Goal: Transaction & Acquisition: Purchase product/service

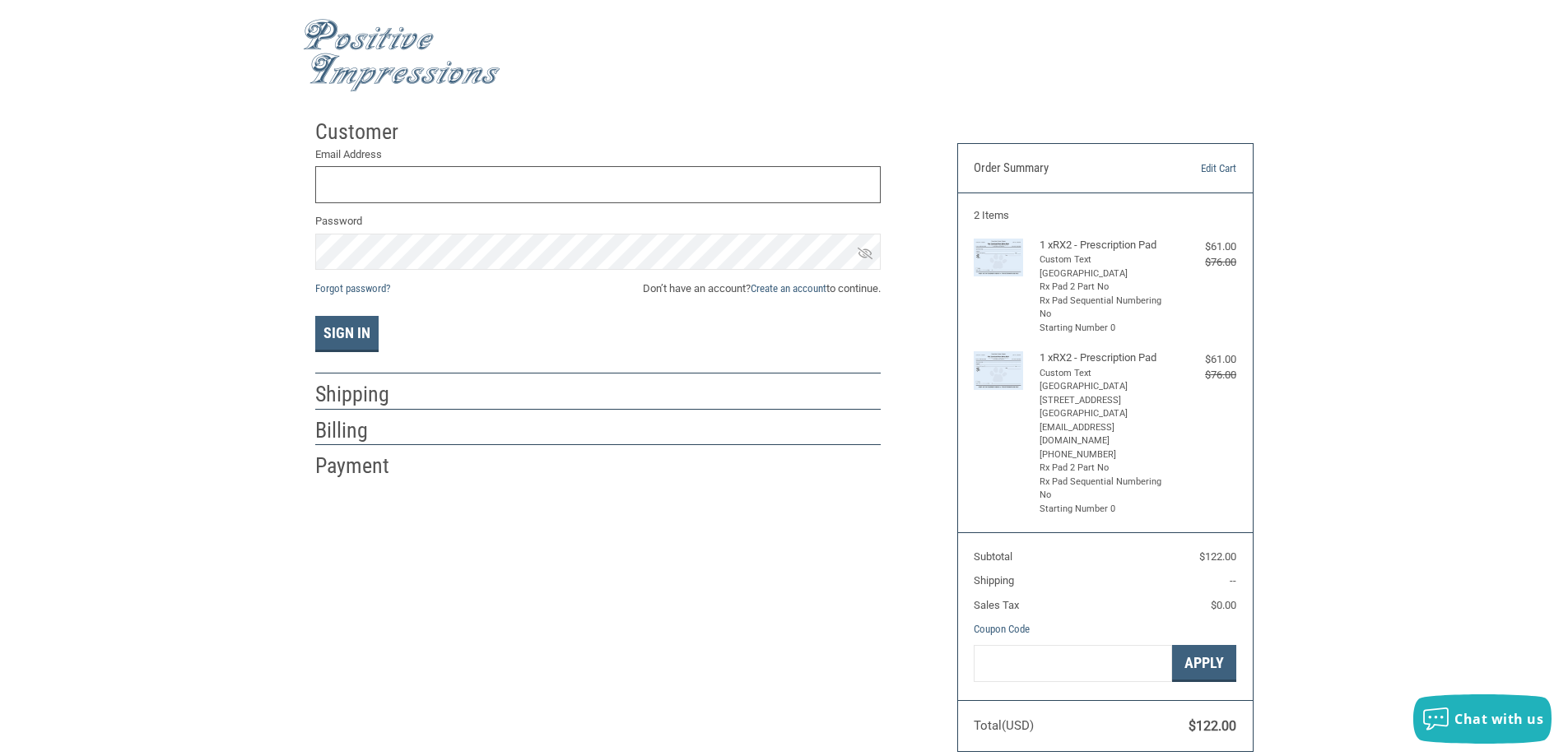
click at [328, 181] on input "Email Address" at bounding box center [598, 185] width 566 height 37
click at [796, 285] on link "Create an account" at bounding box center [788, 288] width 75 height 12
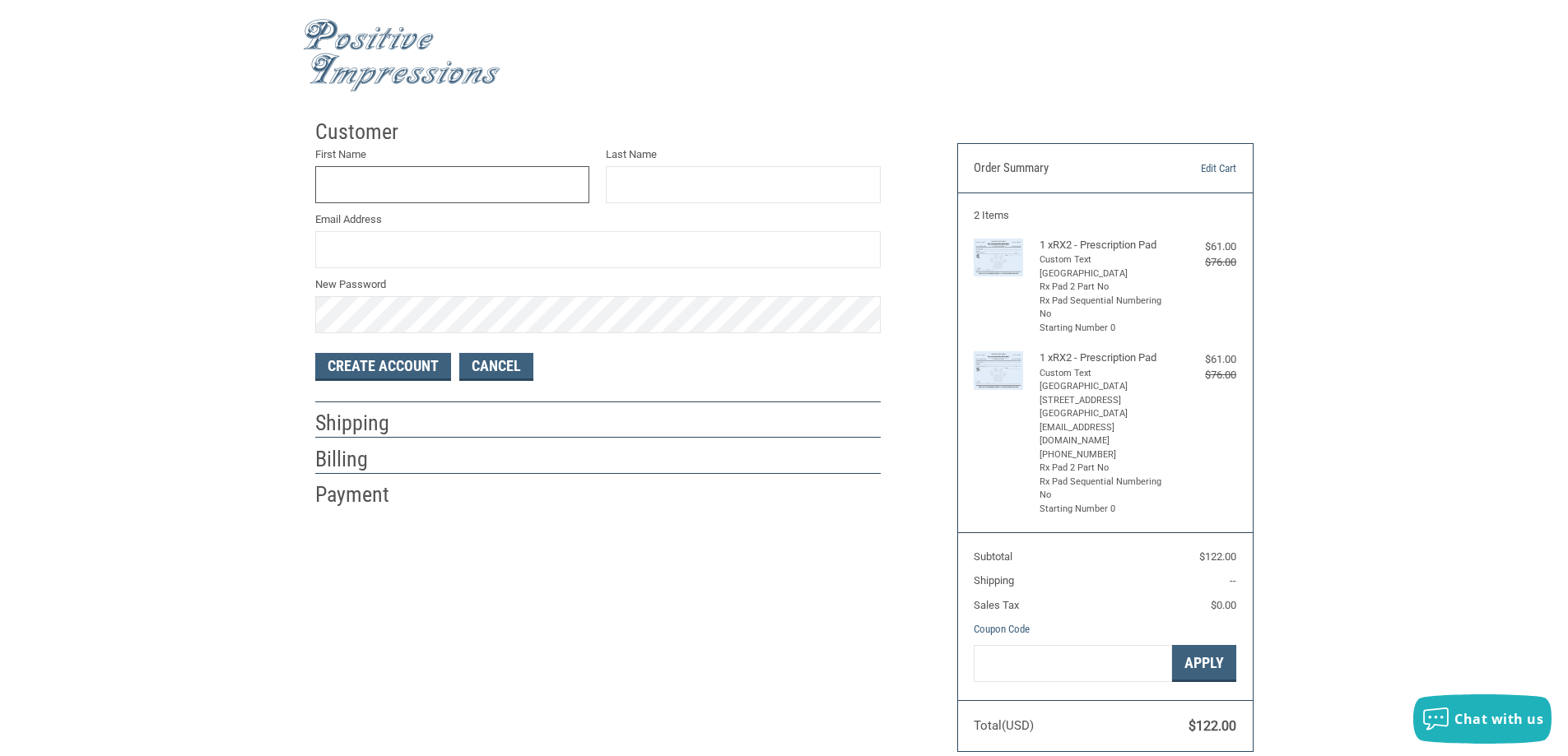
click at [432, 188] on input "First Name" at bounding box center [453, 185] width 275 height 37
type input "BELLA"
type input "SPCA"
type input "H"
type input "[EMAIL_ADDRESS]"
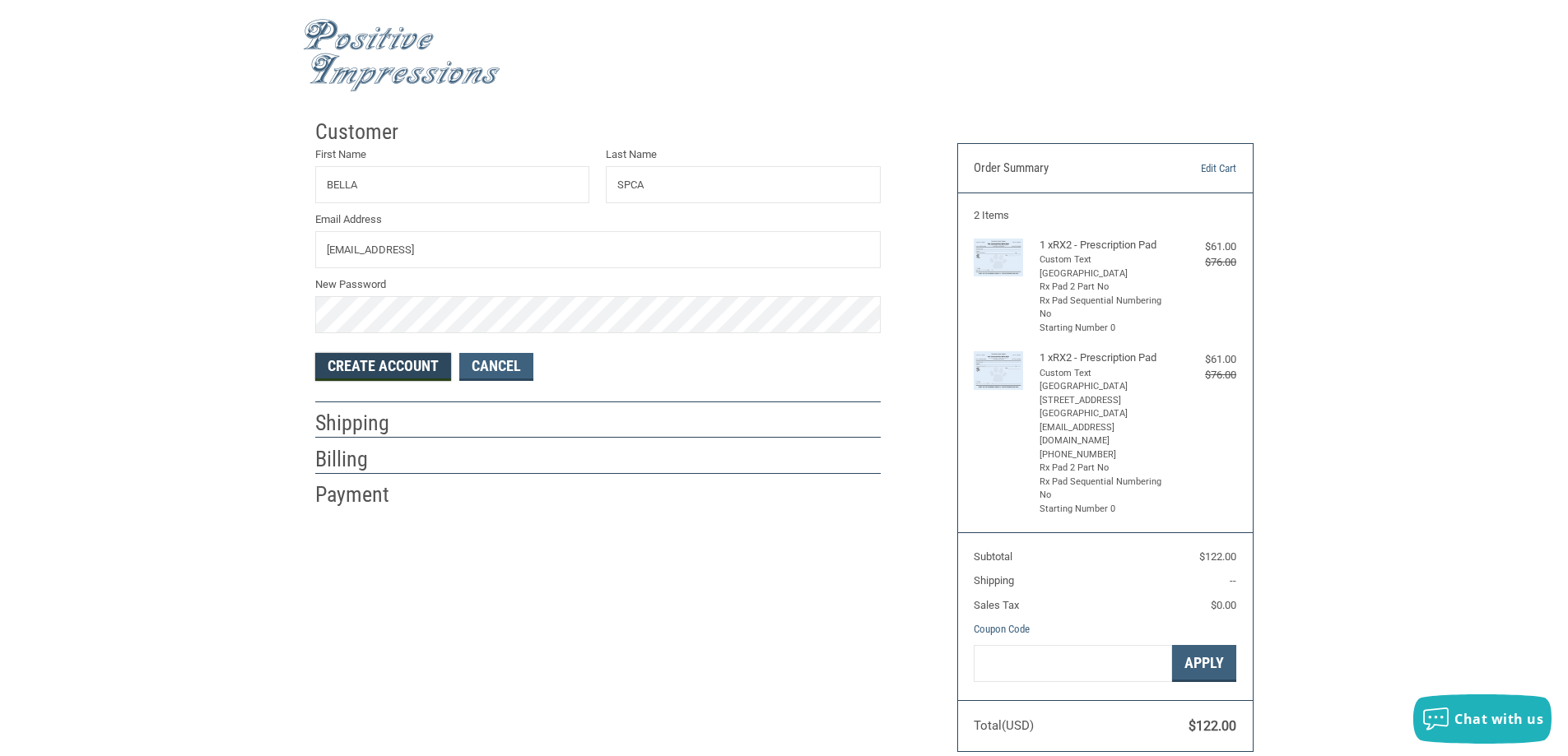
click at [400, 369] on button "Create Account" at bounding box center [383, 367] width 136 height 28
click at [489, 243] on input "[EMAIL_ADDRESS]" at bounding box center [598, 249] width 566 height 37
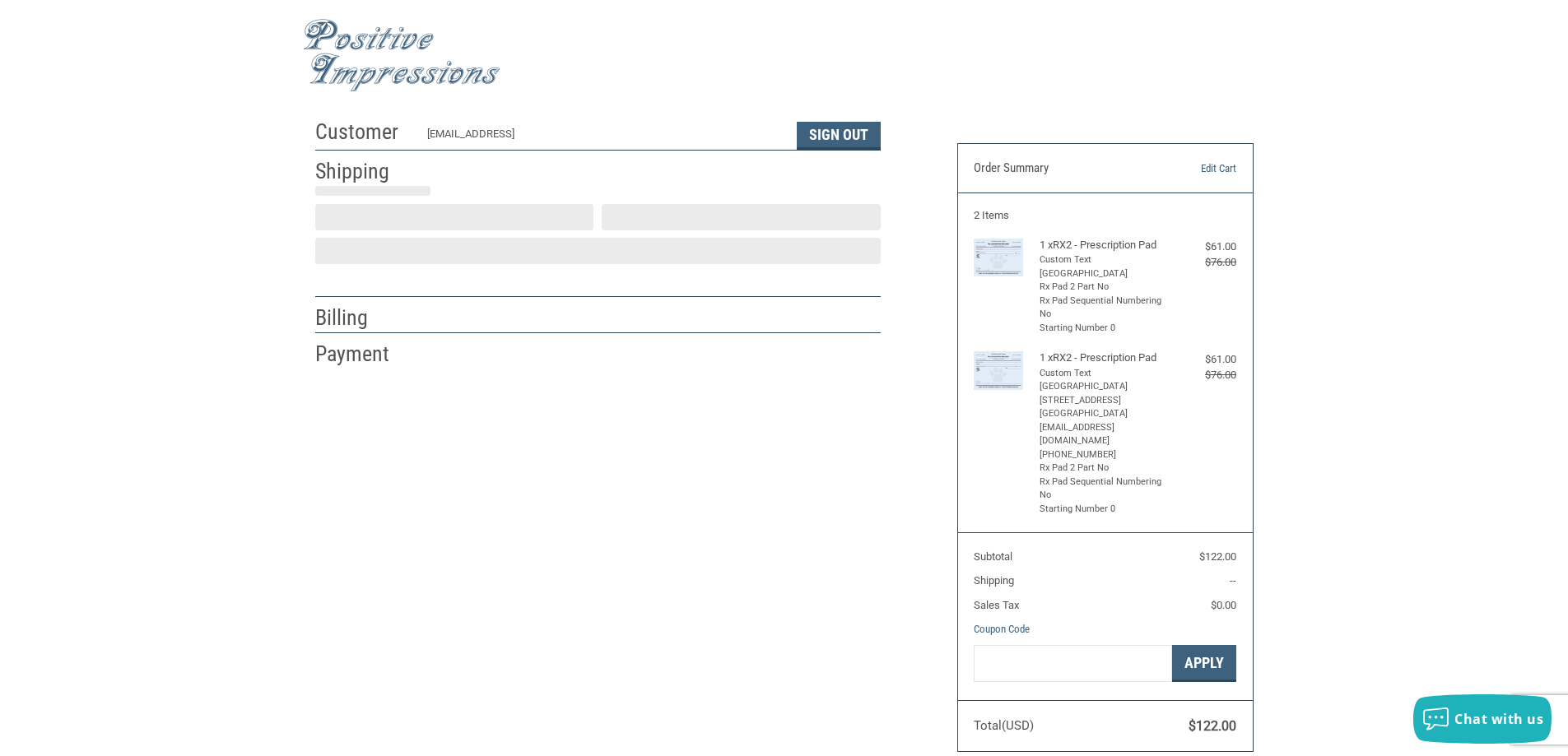
select select "US"
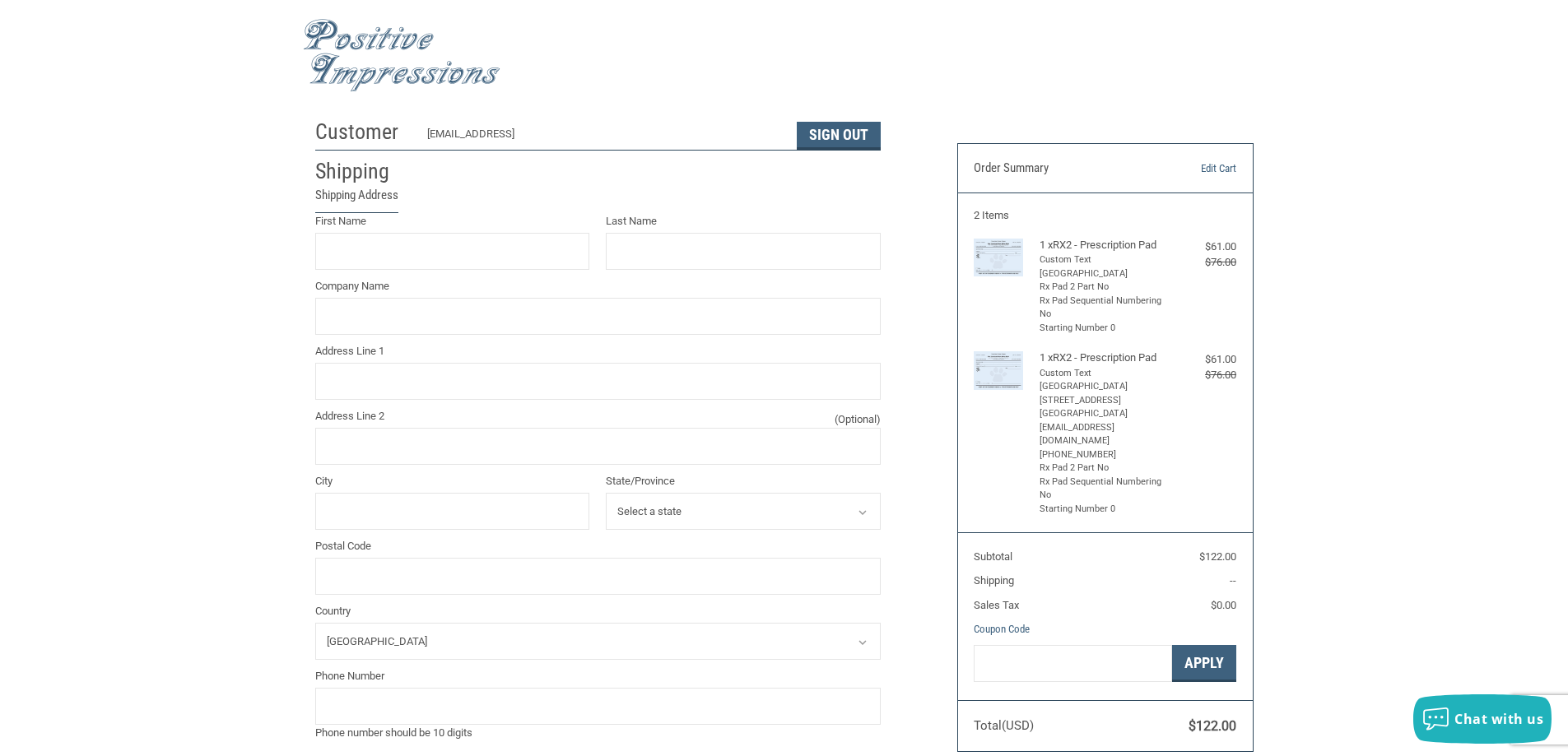
click at [482, 131] on div "[EMAIL_ADDRESS]" at bounding box center [603, 138] width 353 height 24
click at [388, 133] on h2 "Customer" at bounding box center [363, 131] width 96 height 27
